Goal: Task Accomplishment & Management: Manage account settings

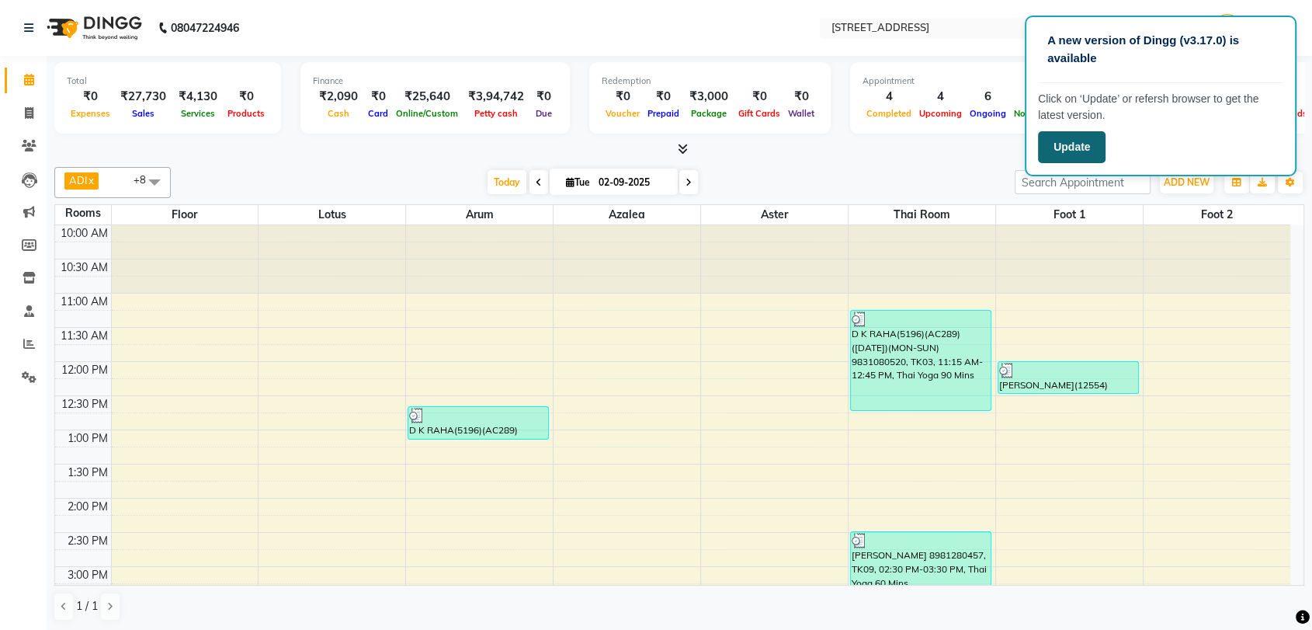
click at [1076, 149] on button "Update" at bounding box center [1072, 147] width 68 height 32
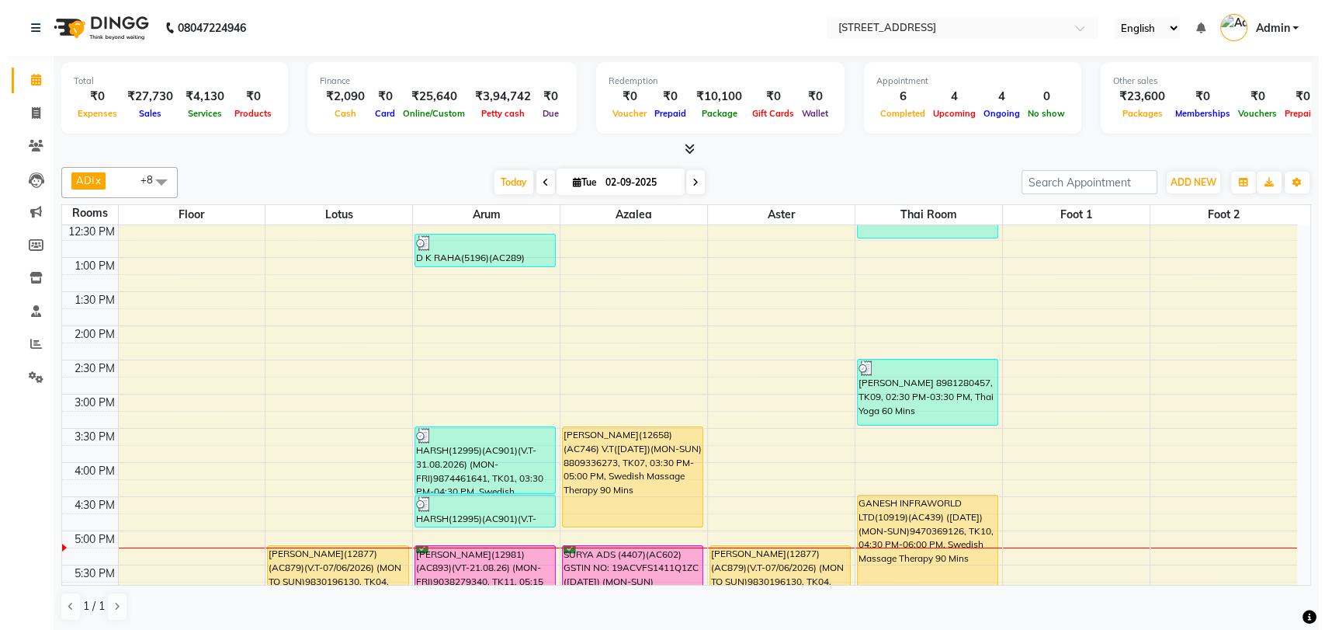
scroll to position [206, 0]
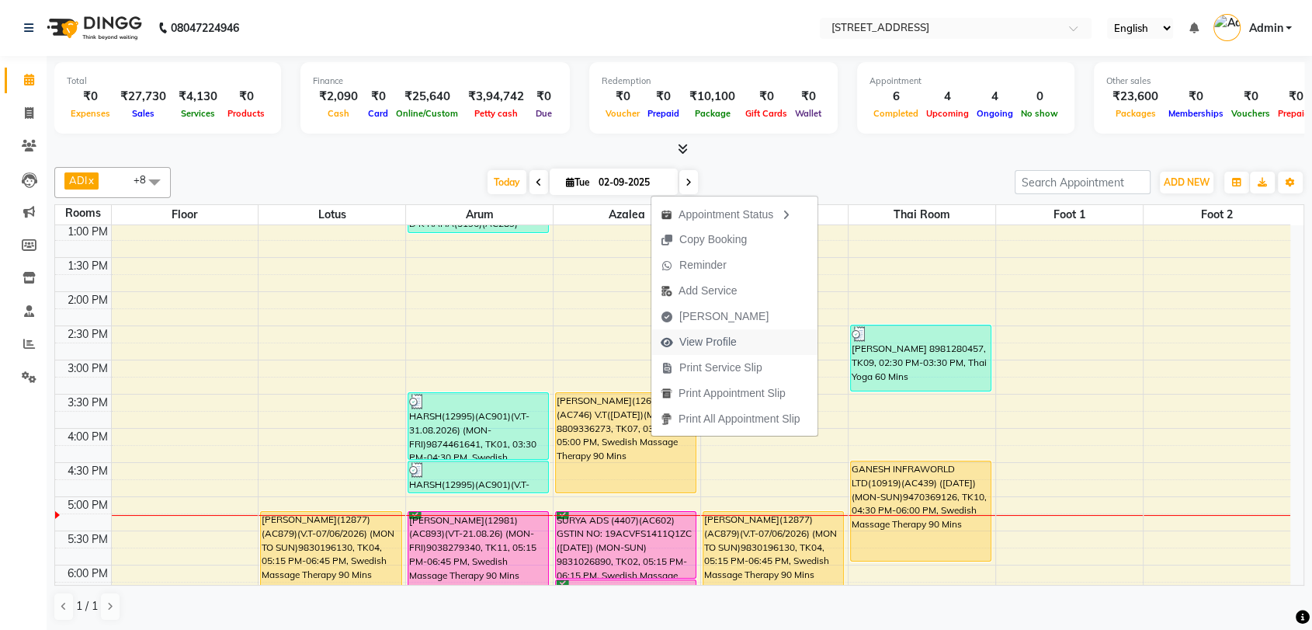
click at [726, 343] on span "View Profile" at bounding box center [707, 342] width 57 height 16
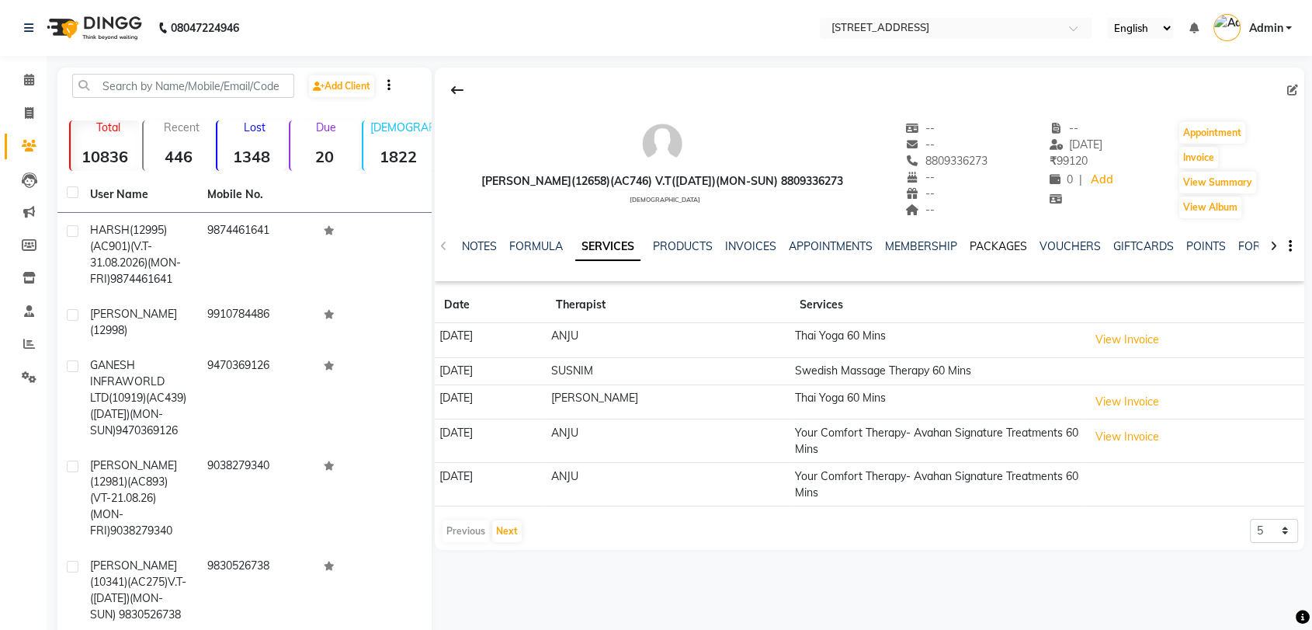
click at [1005, 243] on link "PACKAGES" at bounding box center [998, 246] width 57 height 14
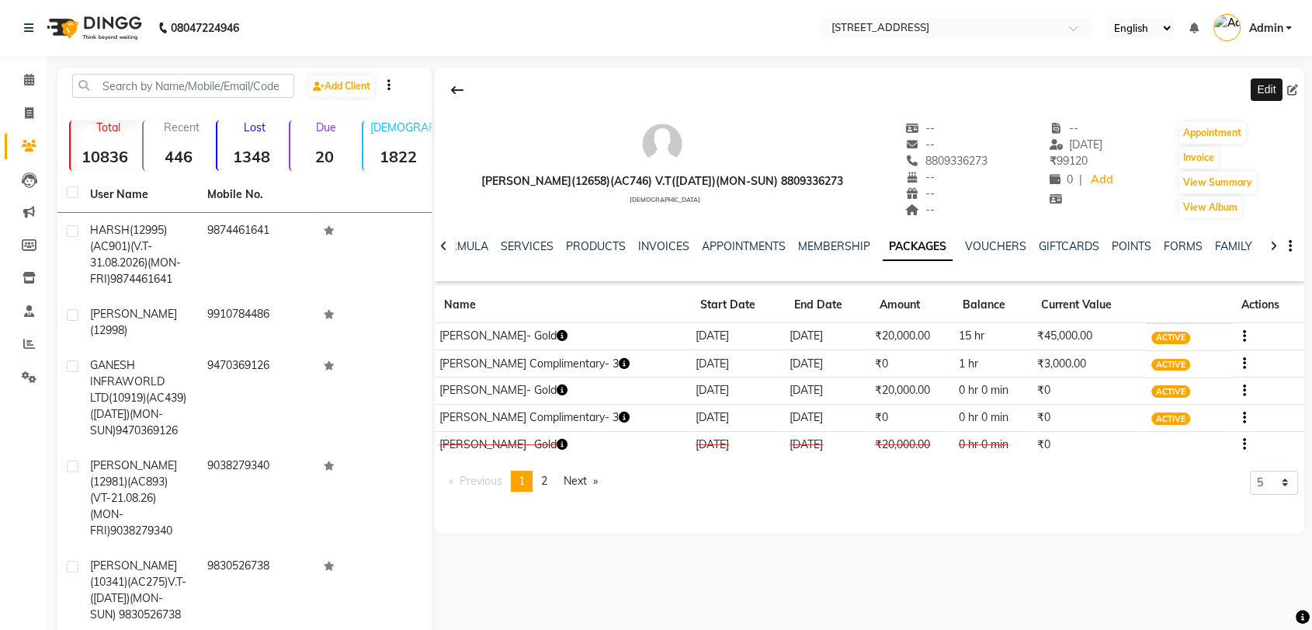
click at [1292, 87] on icon at bounding box center [1292, 90] width 11 height 11
select select "[DEMOGRAPHIC_DATA]"
select select
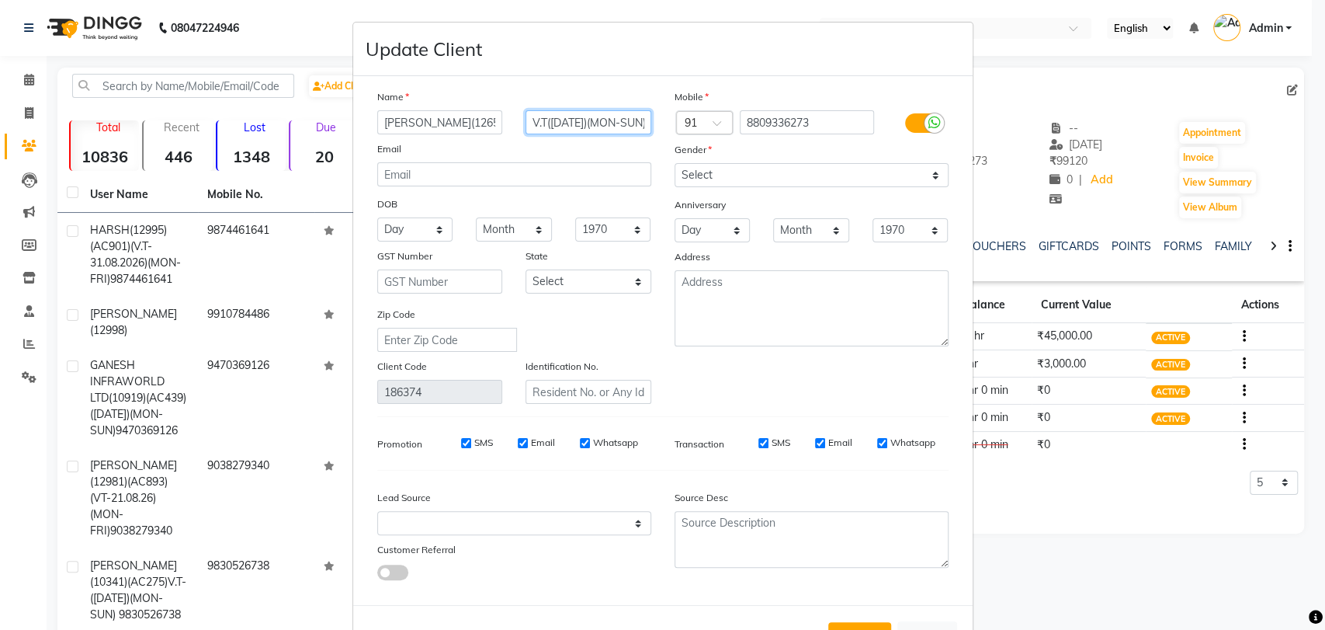
click at [557, 123] on input "V.T([DATE])(MON-SUN) 8809336273" at bounding box center [589, 122] width 126 height 24
type input "V.T([DATE])(MON-SUN) 8809336273"
click at [859, 622] on button "Update" at bounding box center [859, 636] width 63 height 28
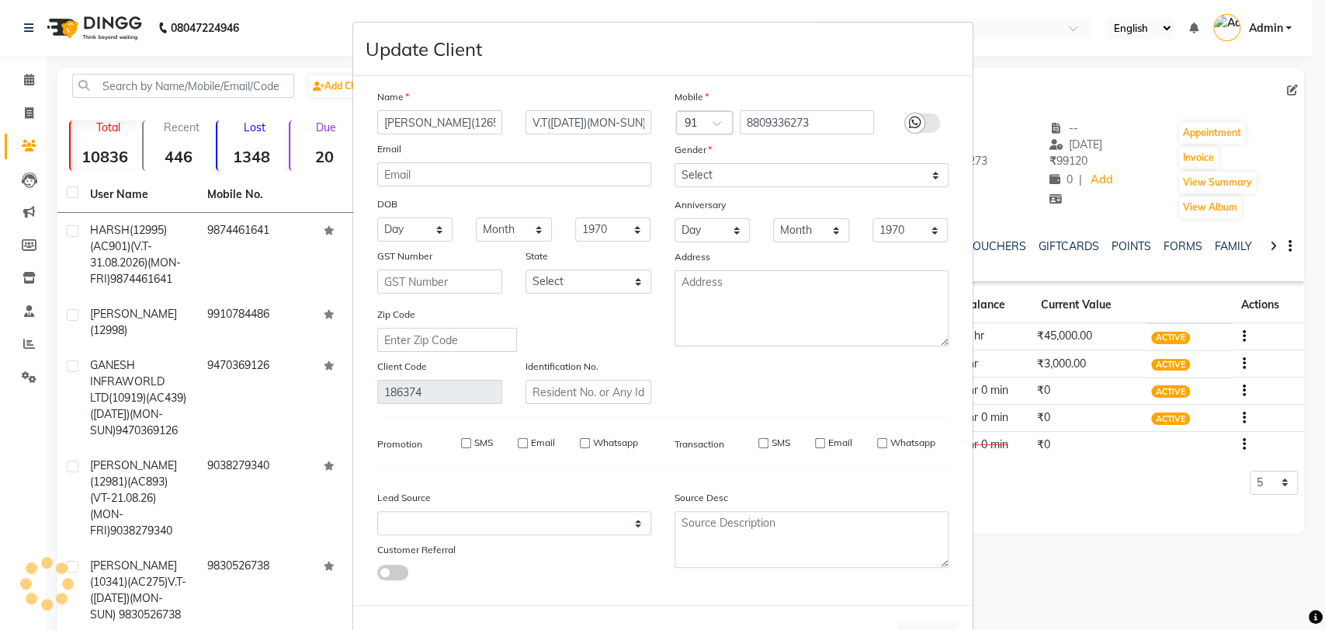
select select
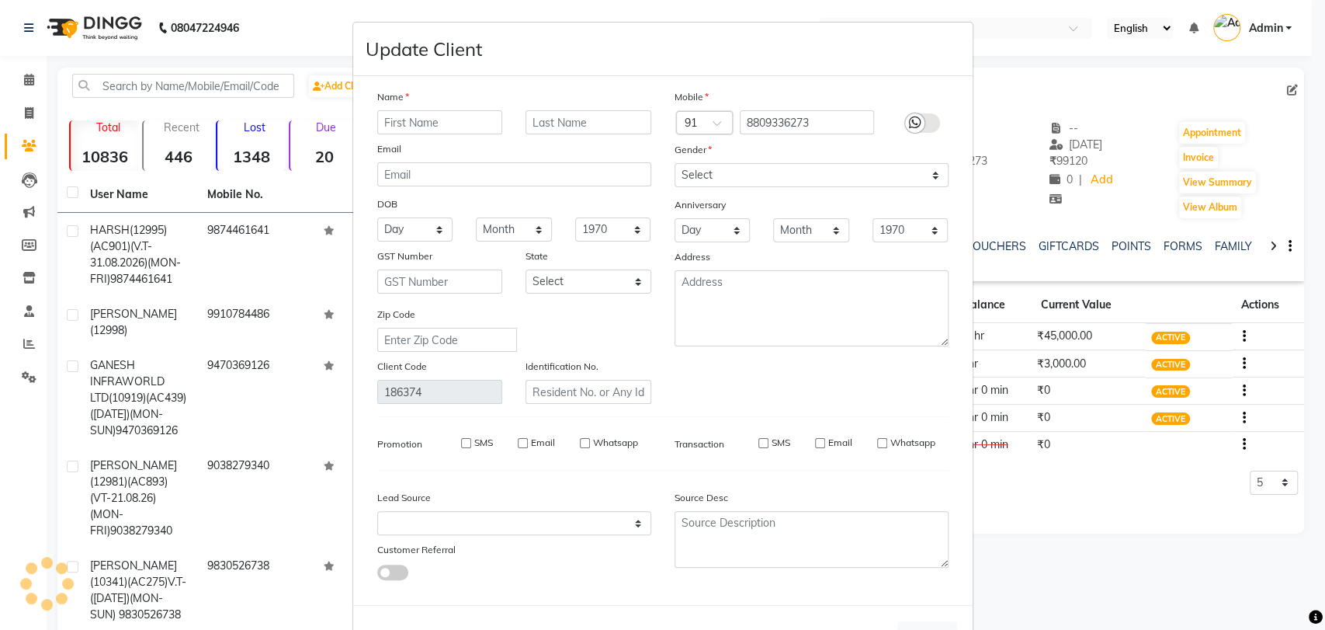
select select
checkbox input "false"
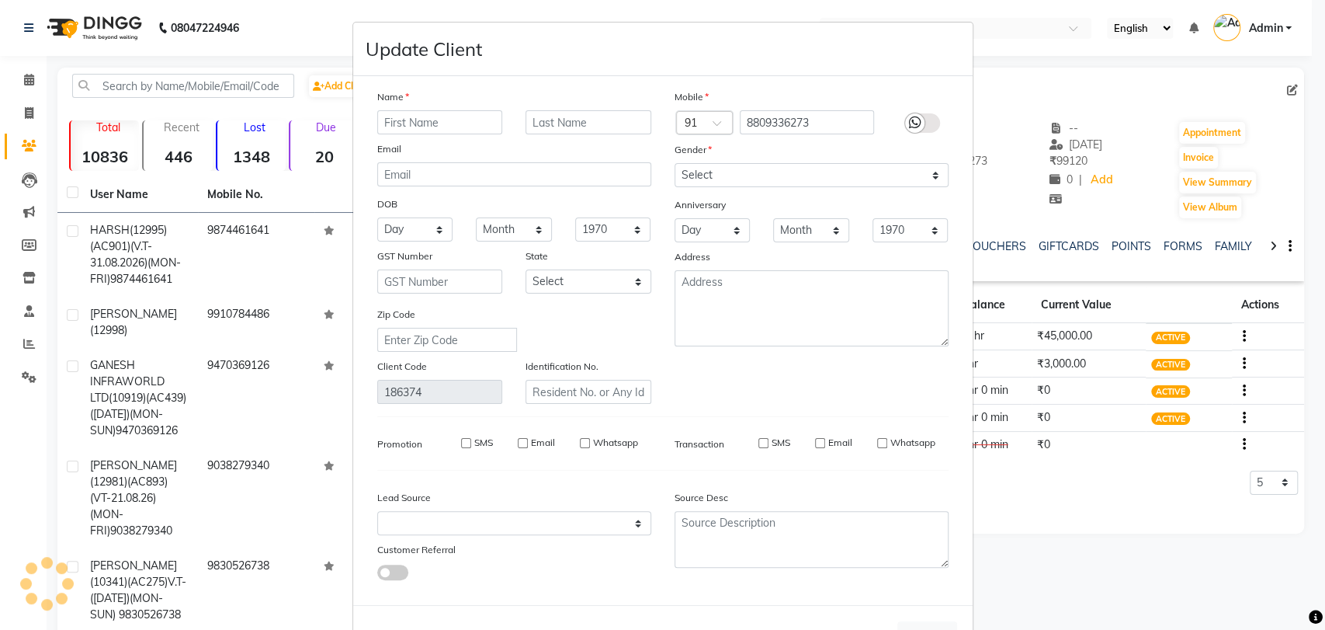
checkbox input "false"
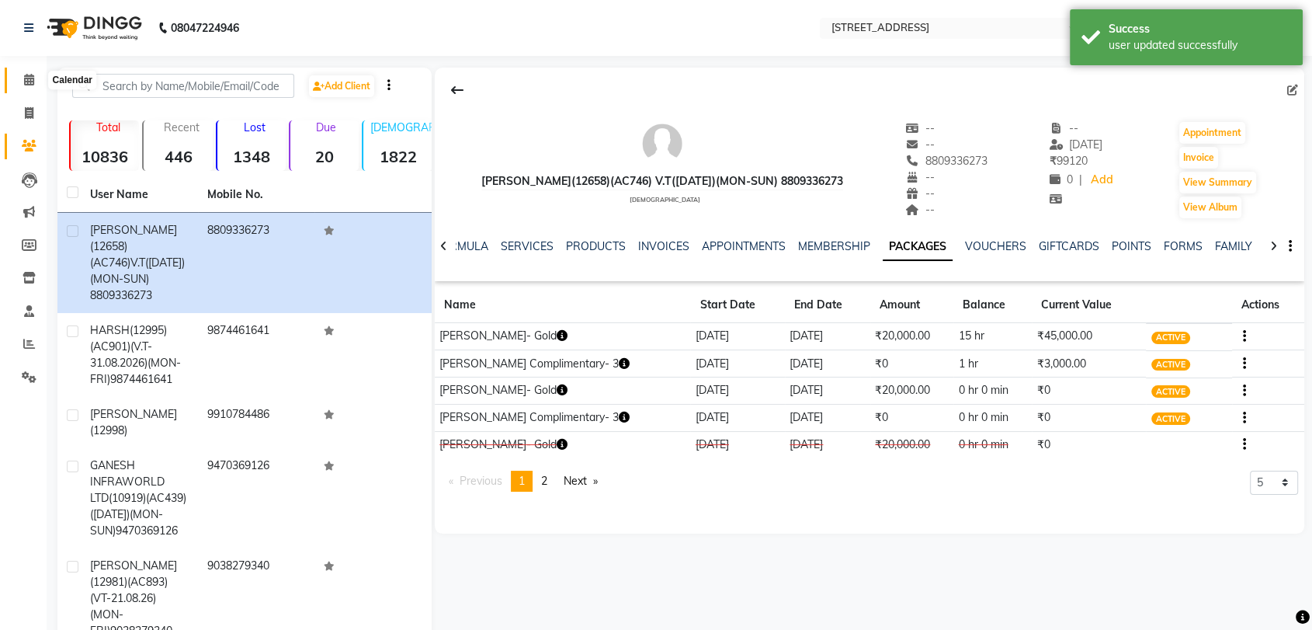
click at [22, 71] on span at bounding box center [29, 80] width 27 height 18
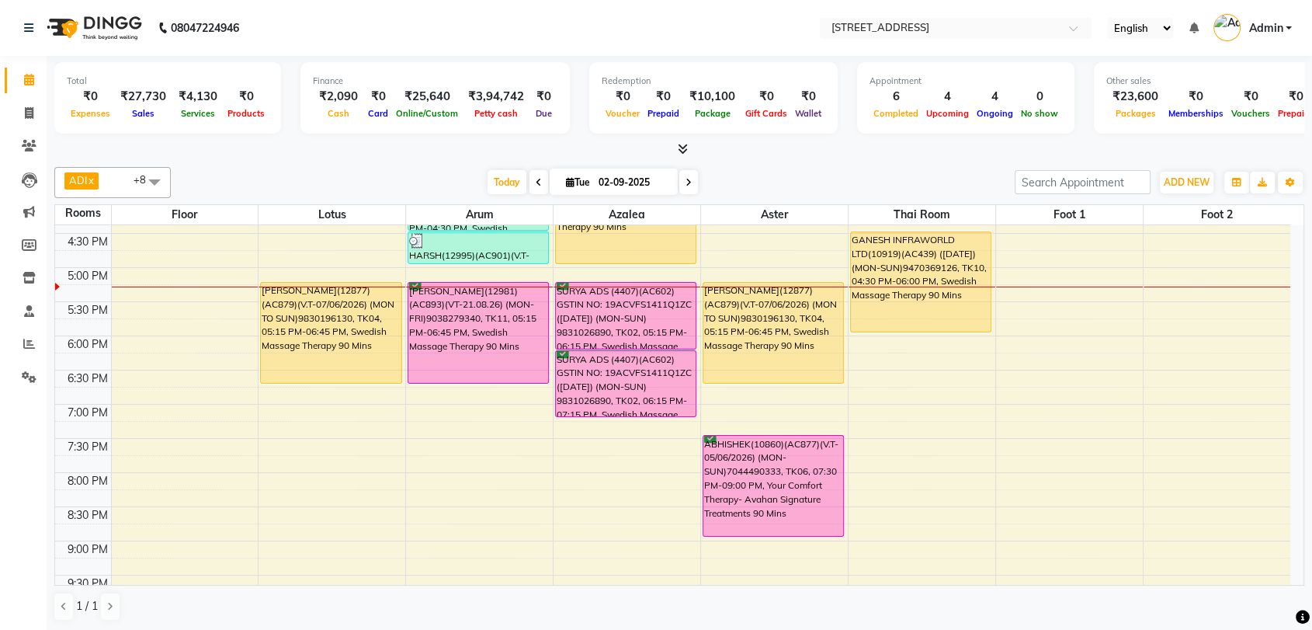
scroll to position [448, 0]
